Goal: Information Seeking & Learning: Learn about a topic

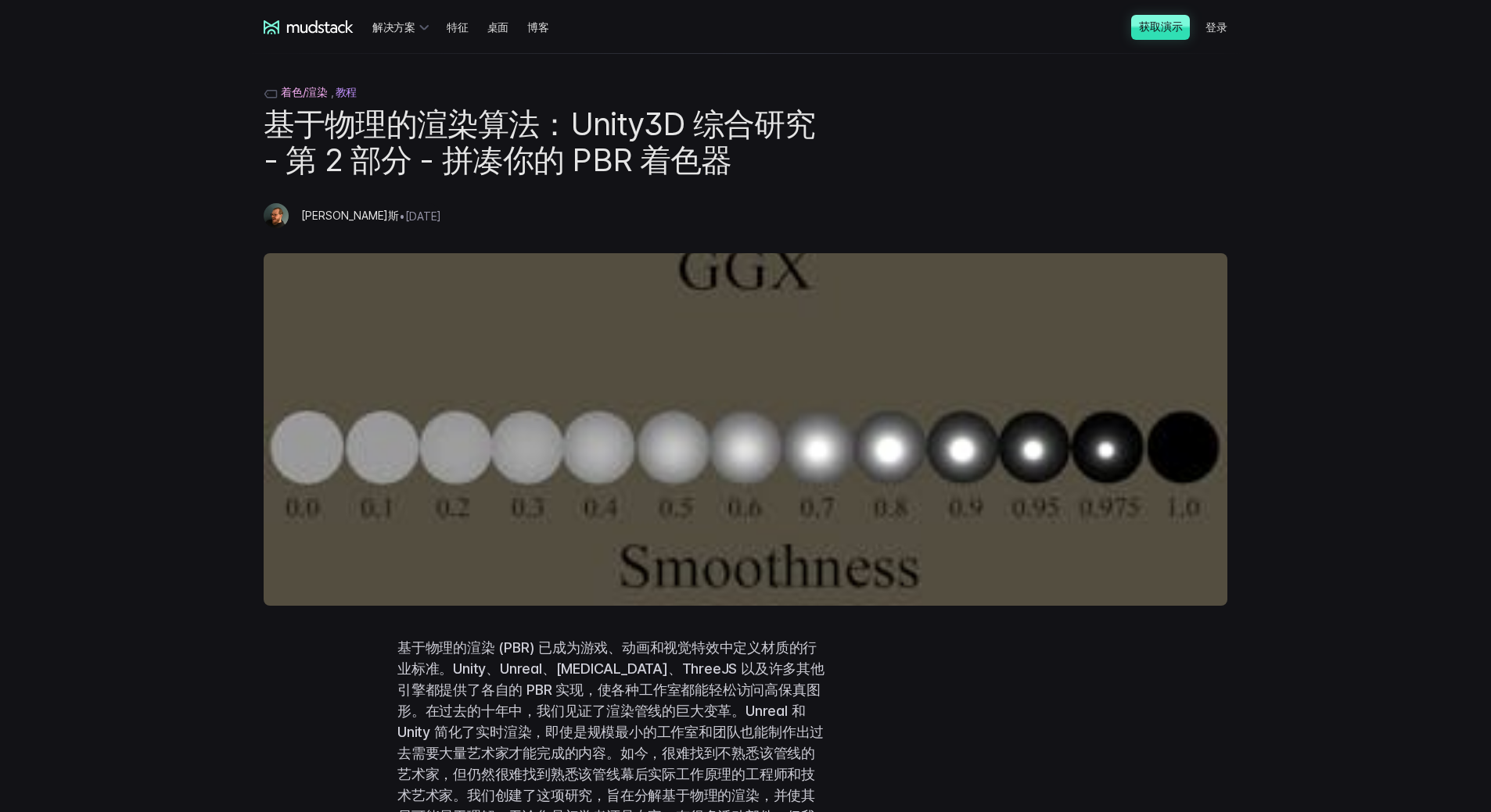
scroll to position [4470, 0]
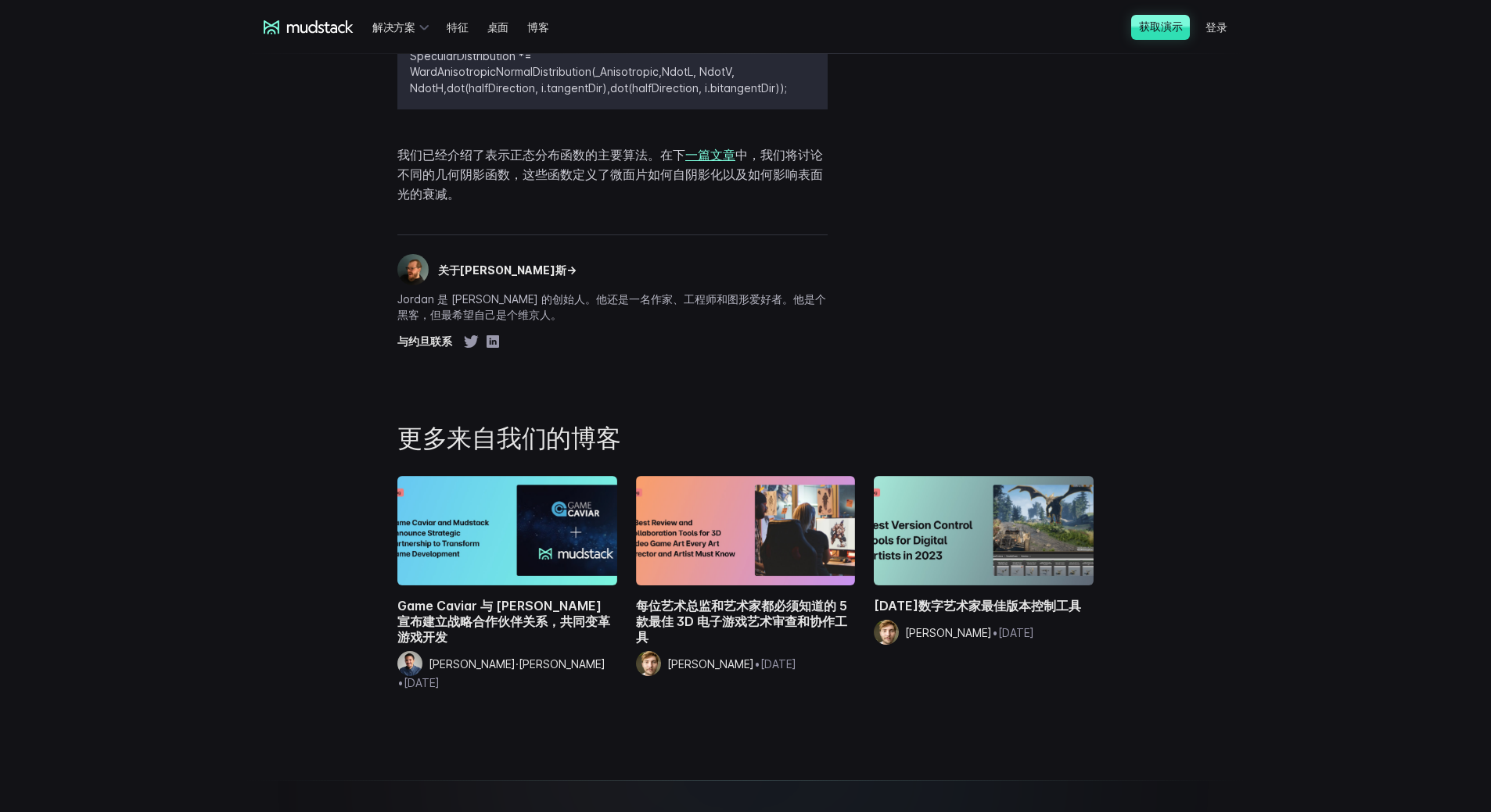
click at [1160, 216] on div "我们已经介绍了表示正态分布函数的主要算法。在下 一篇文章 中，我们将讨论不同的几何阴影函数，这些函数定义了微面片如何自阴影化以及如何影响表面光的衰减。" at bounding box center [746, 174] width 1001 height 83
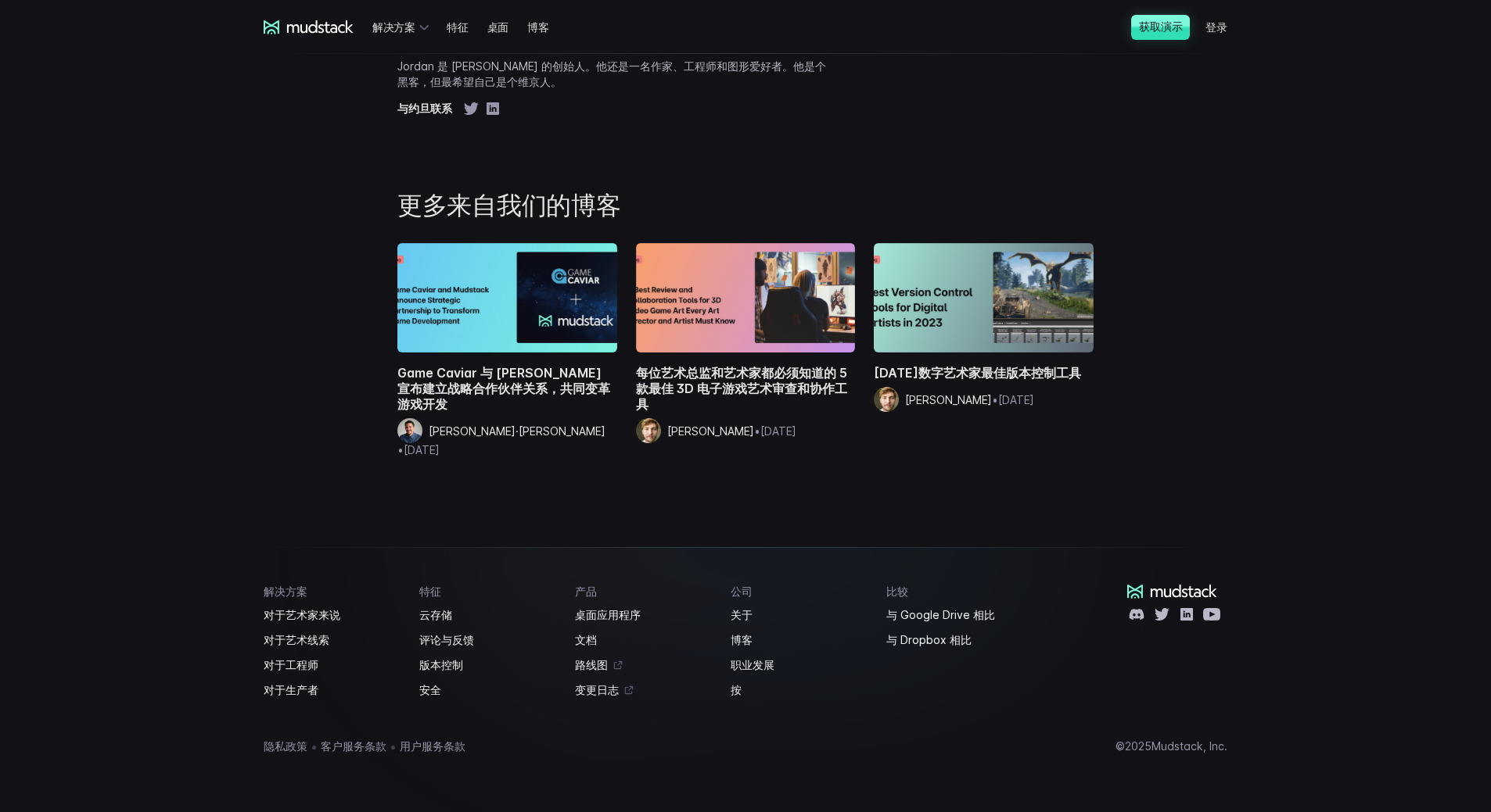
scroll to position [0, 0]
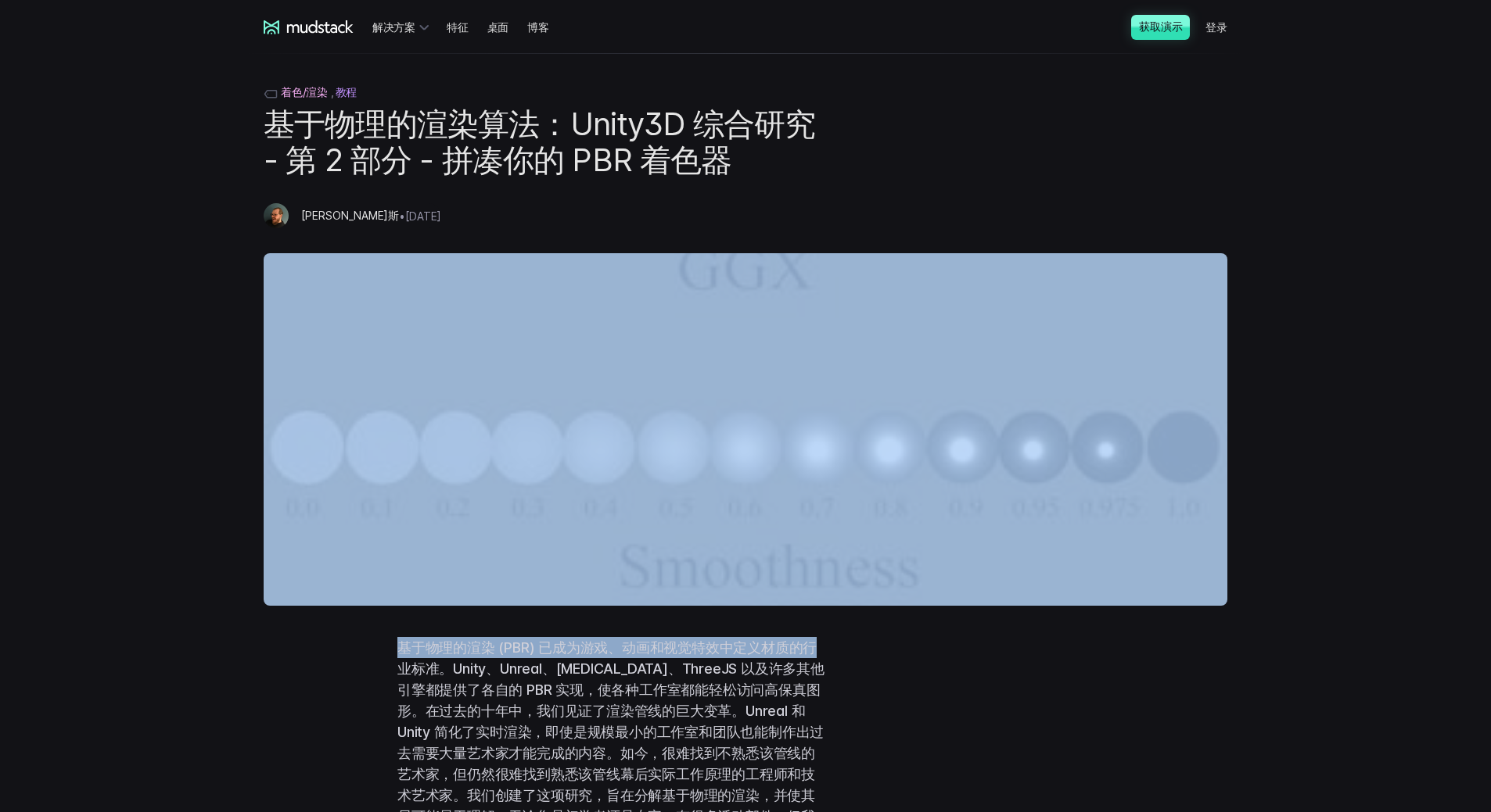
drag, startPoint x: 1009, startPoint y: 199, endPoint x: 1357, endPoint y: 620, distance: 546.2
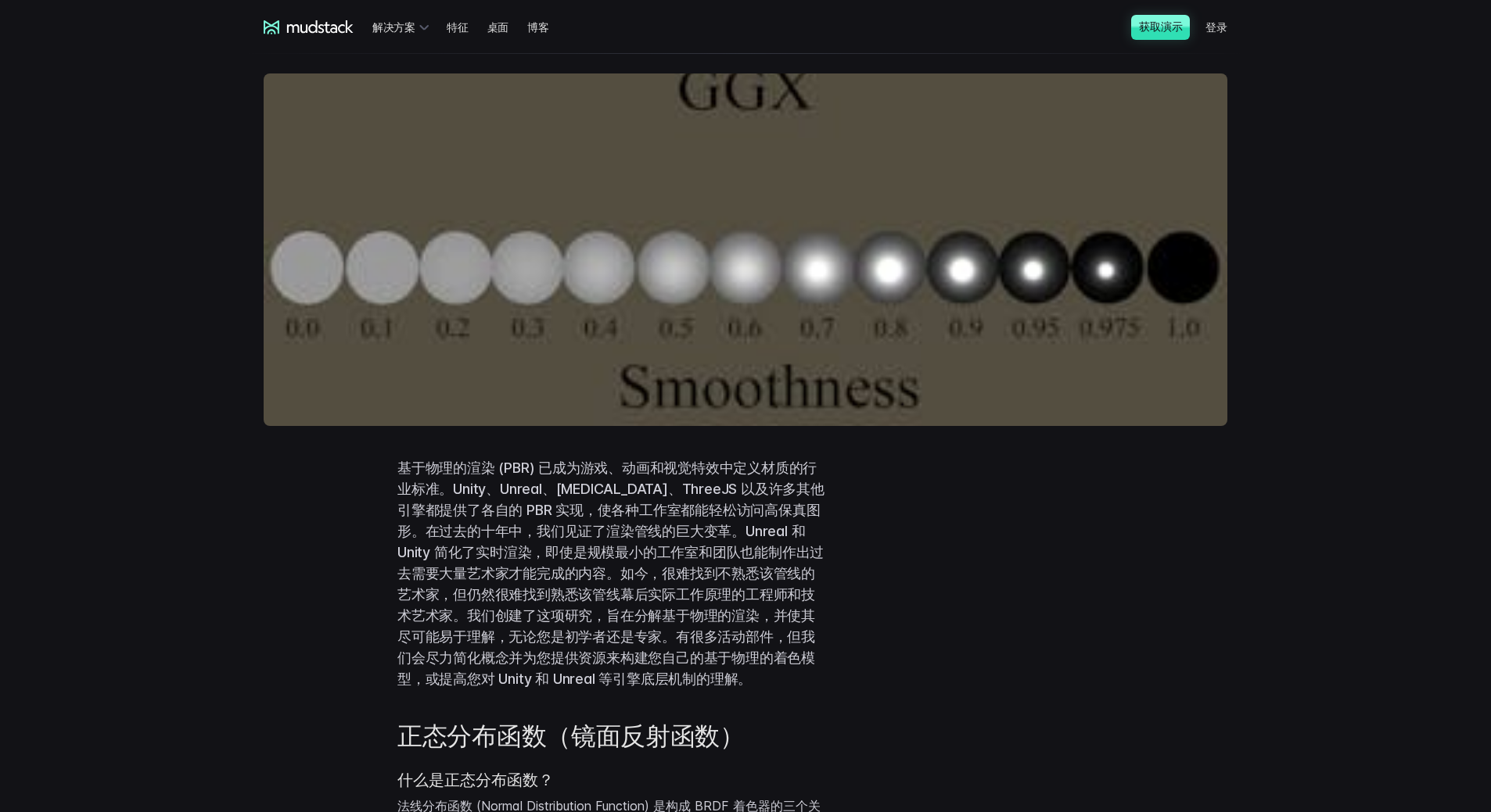
scroll to position [391, 0]
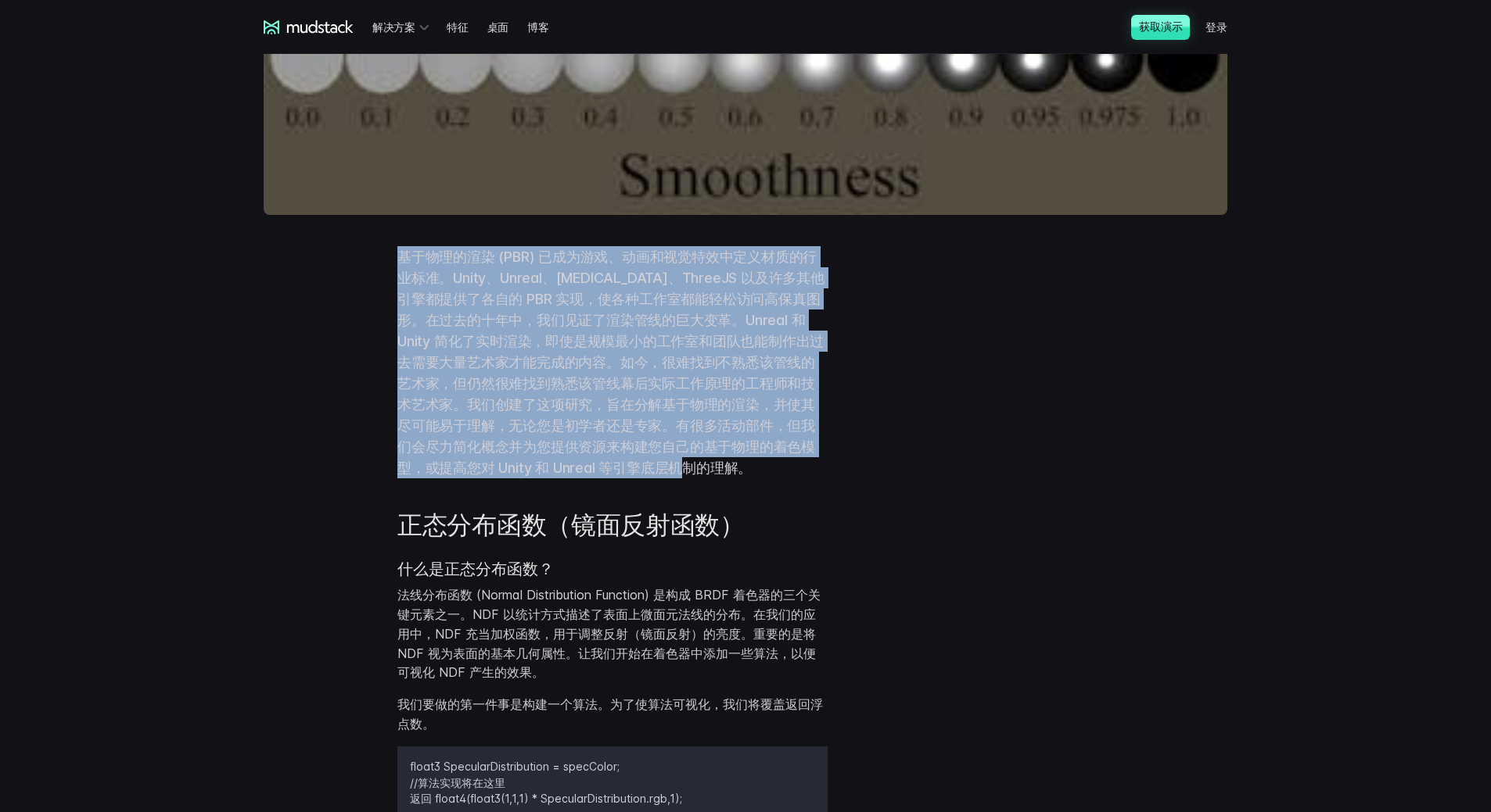
drag, startPoint x: 369, startPoint y: 252, endPoint x: 998, endPoint y: 477, distance: 668.0
click at [998, 477] on div "基于物理的渲染 (PBR) 已成为游戏、动画和视觉特效中定义材质的行业标准。Unity、Unreal、[MEDICAL_DATA]、ThreeJS 以及许多其…" at bounding box center [746, 363] width 1001 height 232
click at [793, 474] on p "基于物理的渲染 (PBR) 已成为游戏、动画和视觉特效中定义材质的行业标准。Unity、Unreal、[MEDICAL_DATA]、ThreeJS 以及许多其…" at bounding box center [613, 363] width 430 height 232
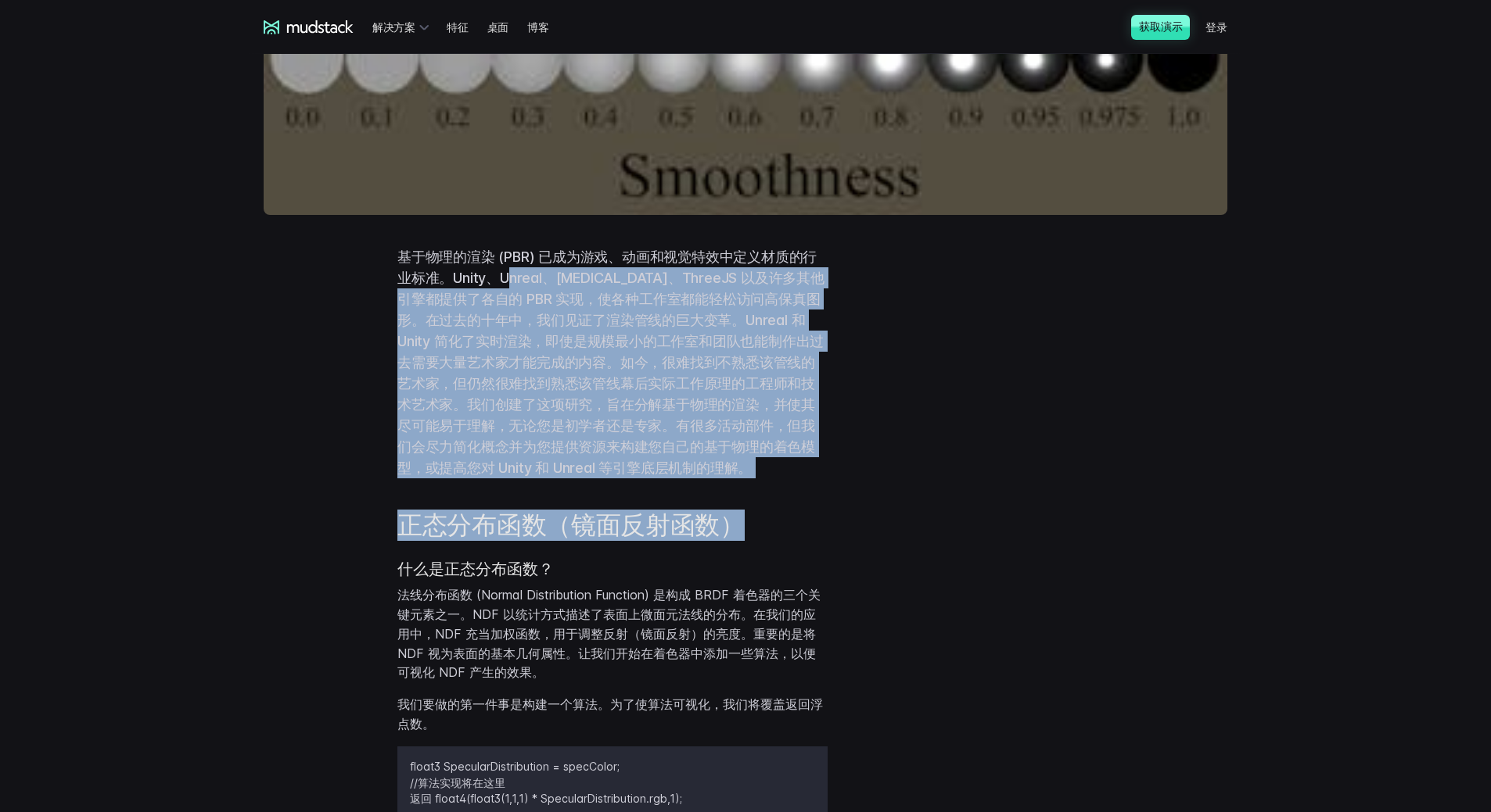
drag, startPoint x: 514, startPoint y: 282, endPoint x: 996, endPoint y: 504, distance: 530.7
click at [996, 504] on div "正态分布函数（镜面反射函数） 什么是正态分布函数？ 法线分布函数 (Normal Distribution Function) 是构成 BRDF 着色器的三个…" at bounding box center [746, 715] width 1001 height 474
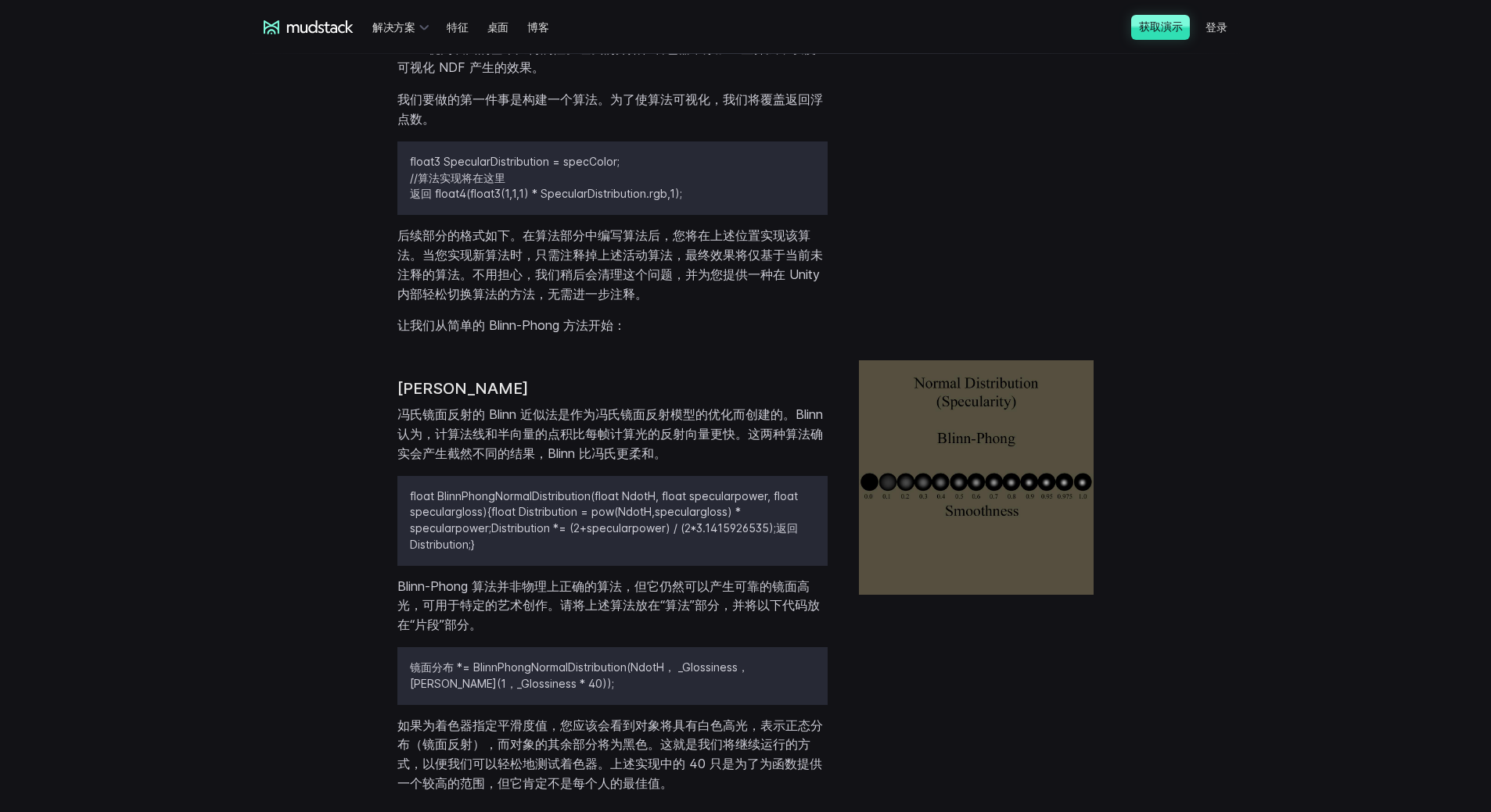
scroll to position [1095, 0]
